Goal: Information Seeking & Learning: Learn about a topic

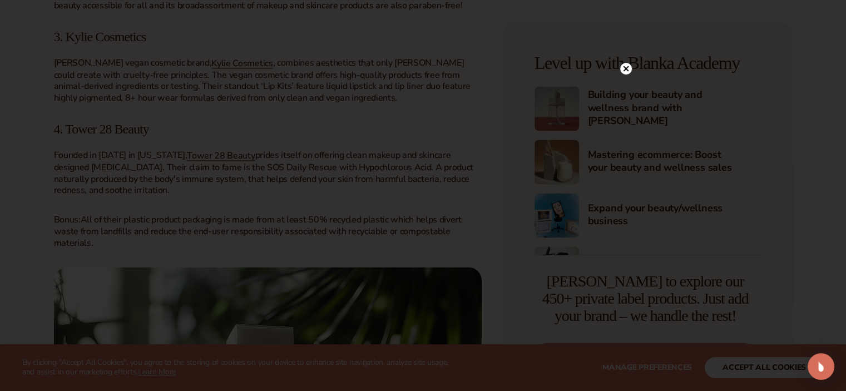
scroll to position [1670, 0]
click at [624, 67] on icon at bounding box center [626, 69] width 6 height 6
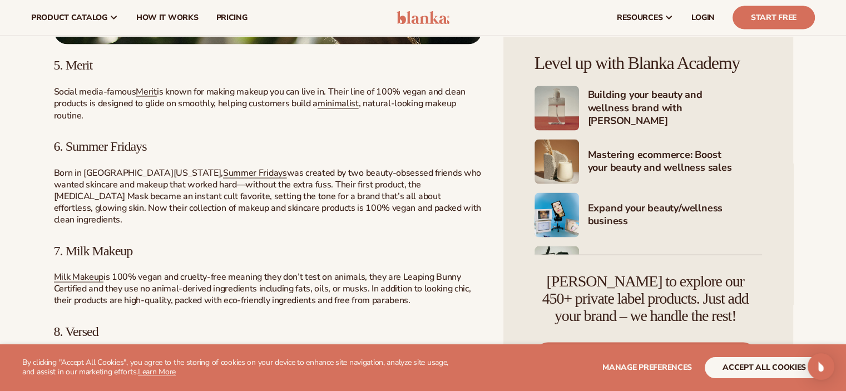
scroll to position [2154, 0]
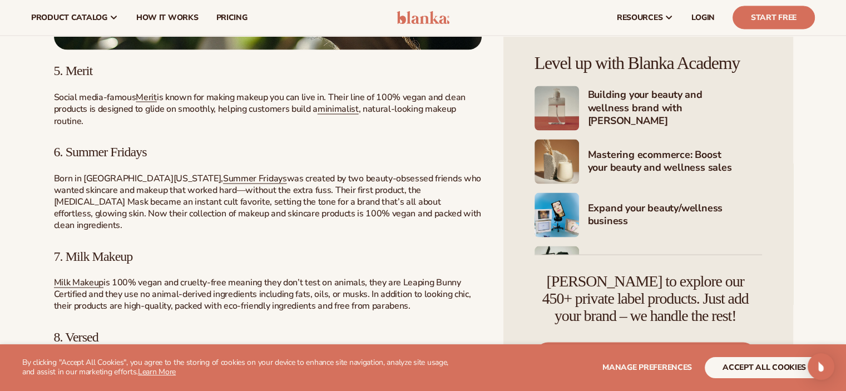
drag, startPoint x: 76, startPoint y: 277, endPoint x: 7, endPoint y: 212, distance: 94.8
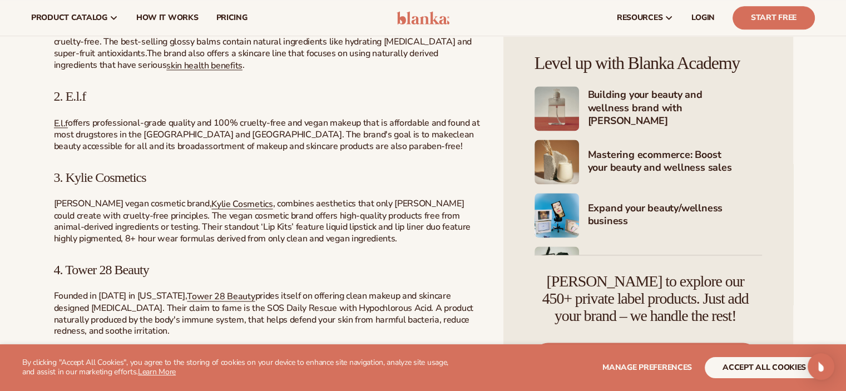
scroll to position [1531, 0]
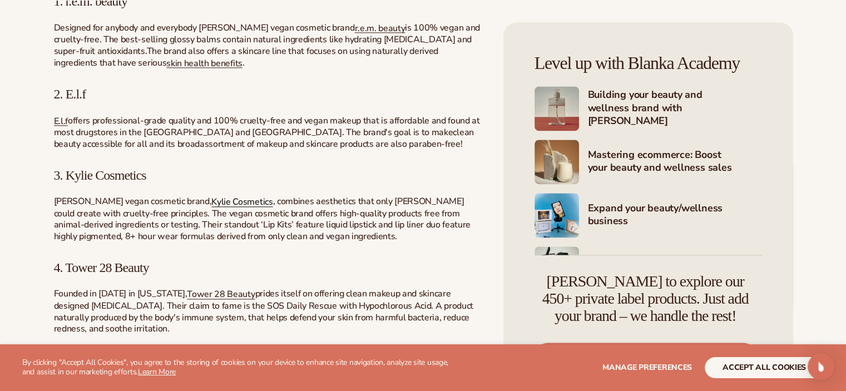
click at [226, 201] on span "Kylie Cosmetics" at bounding box center [241, 202] width 61 height 12
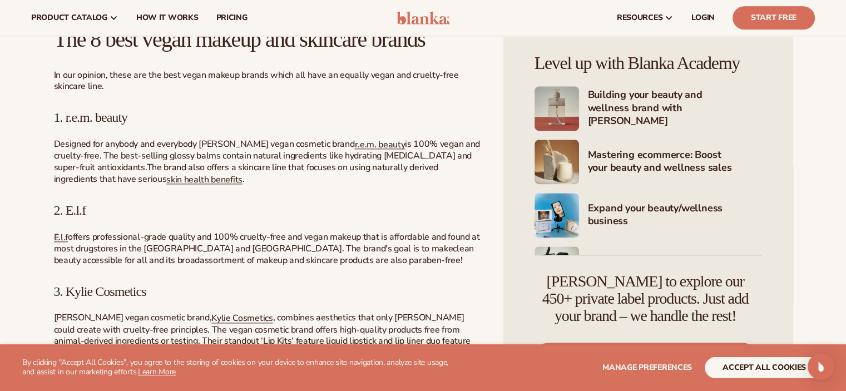
scroll to position [1415, 0]
click at [368, 145] on span "r.e.m. beauty" at bounding box center [379, 144] width 51 height 12
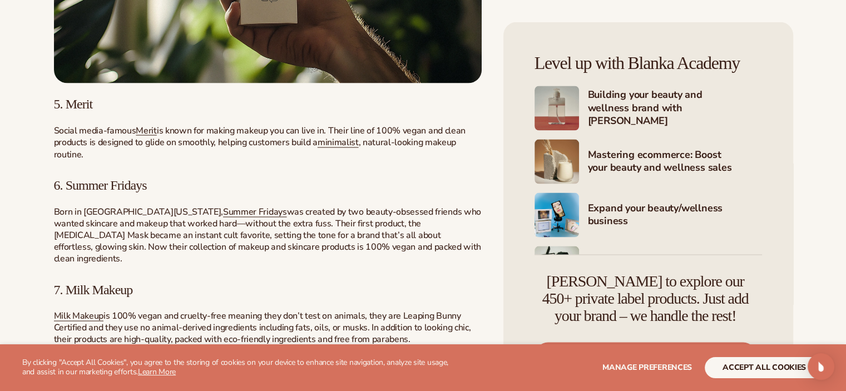
scroll to position [2121, 0]
click at [223, 214] on span "Summer Fridays" at bounding box center [255, 212] width 64 height 12
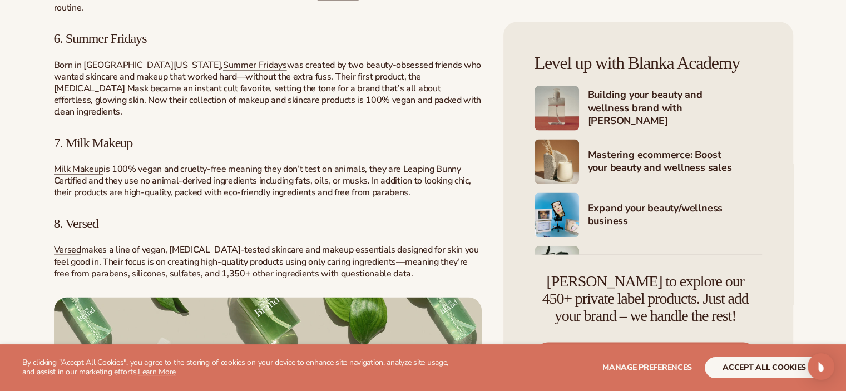
scroll to position [2268, 0]
click at [95, 163] on span "Milk Makeup" at bounding box center [78, 169] width 49 height 12
